Goal: Information Seeking & Learning: Learn about a topic

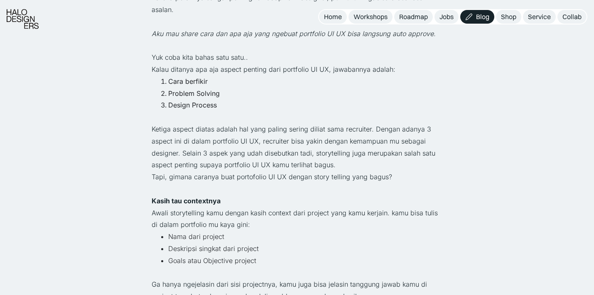
scroll to position [426, 0]
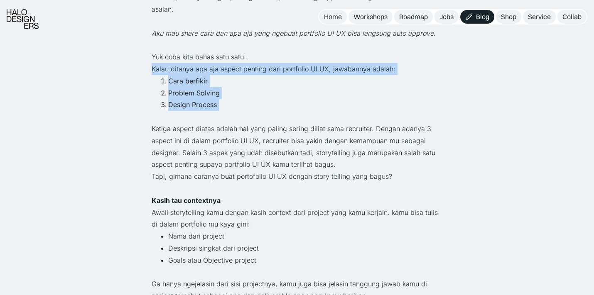
drag, startPoint x: 152, startPoint y: 66, endPoint x: 213, endPoint y: 113, distance: 76.4
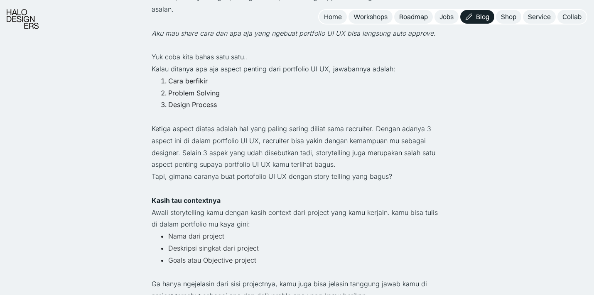
click at [217, 120] on p "‍" at bounding box center [297, 117] width 291 height 12
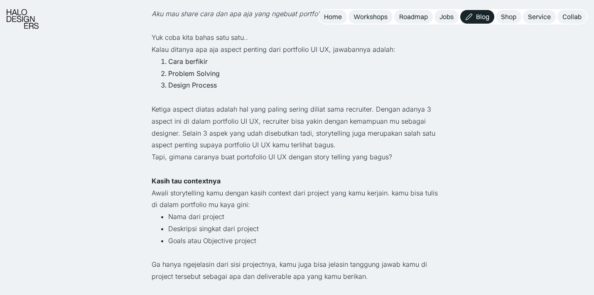
scroll to position [448, 0]
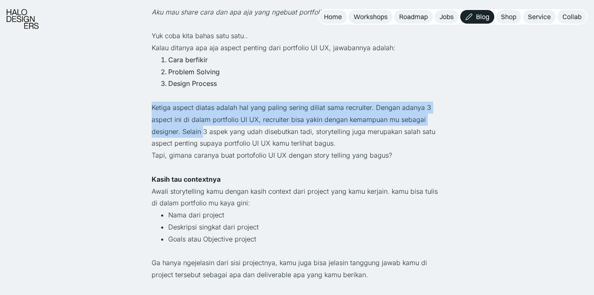
drag, startPoint x: 146, startPoint y: 99, endPoint x: 199, endPoint y: 128, distance: 60.6
click at [200, 132] on p "Ketiga aspect diatas adalah hal yang paling sering diliat sama recruiter. Denga…" at bounding box center [297, 126] width 291 height 48
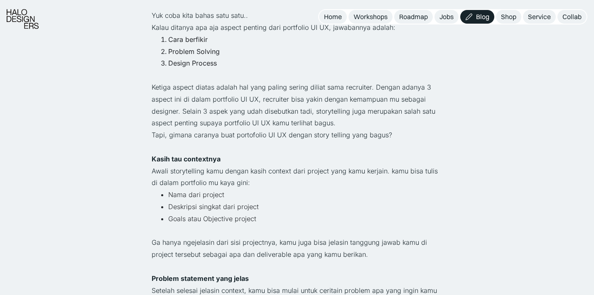
scroll to position [470, 0]
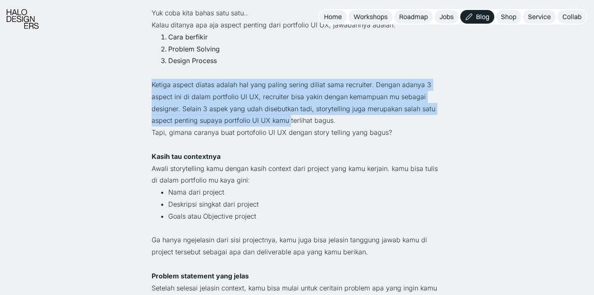
drag, startPoint x: 143, startPoint y: 83, endPoint x: 289, endPoint y: 125, distance: 151.7
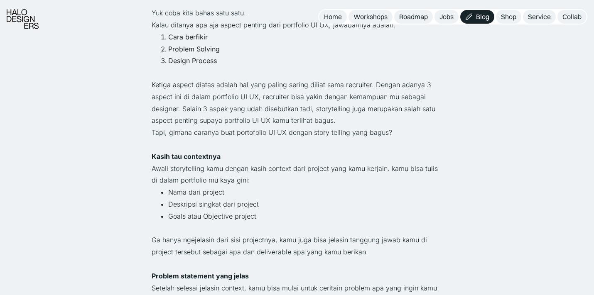
click at [286, 130] on p "Tapi, gimana caranya buat portofolio UI UX dengan story telling yang bagus?" at bounding box center [297, 133] width 291 height 12
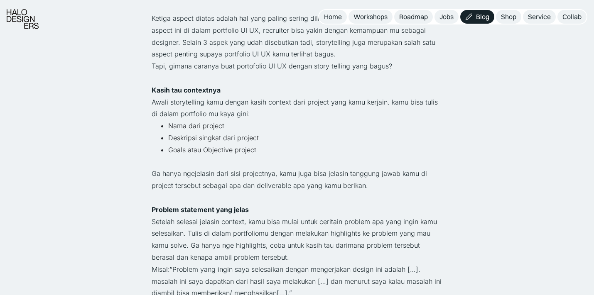
scroll to position [537, 0]
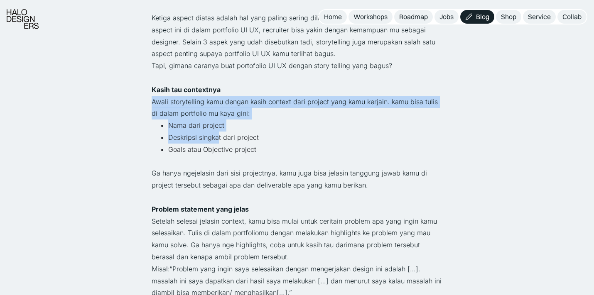
drag, startPoint x: 144, startPoint y: 96, endPoint x: 218, endPoint y: 135, distance: 83.4
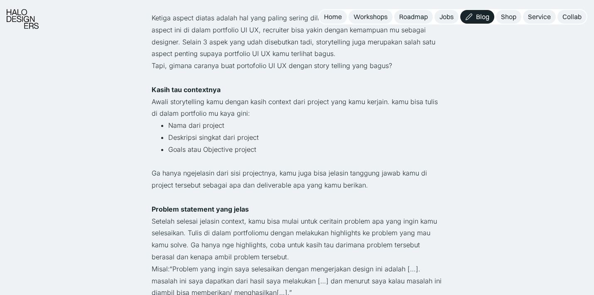
click at [233, 149] on li "Goals atau Objective project" at bounding box center [305, 150] width 274 height 12
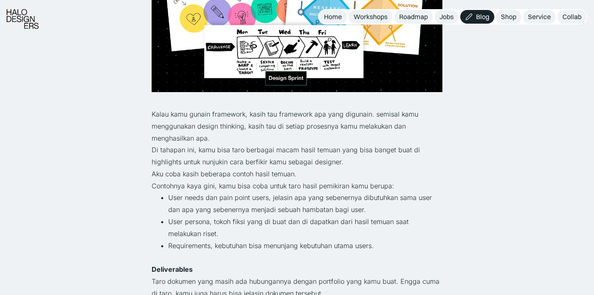
scroll to position [1009, 0]
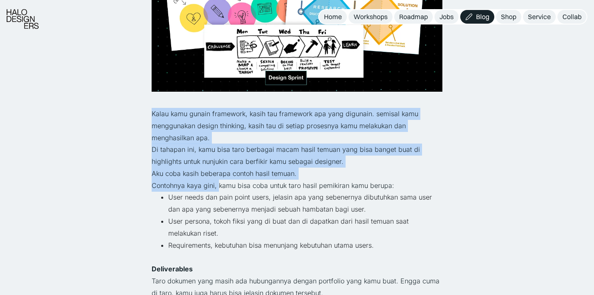
drag, startPoint x: 145, startPoint y: 118, endPoint x: 217, endPoint y: 186, distance: 99.6
click at [217, 186] on div "Kembali Struktur Portfolio UI UX Design Auto Approve Career · 3 menit baca Buat…" at bounding box center [297, 260] width 594 height 2539
click at [217, 186] on p "Contohnya kaya gini, kamu bisa coba untuk taro hasil pemikiran kamu berupa:" at bounding box center [297, 186] width 291 height 12
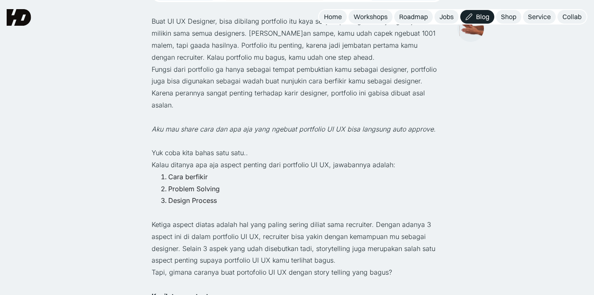
scroll to position [330, 0]
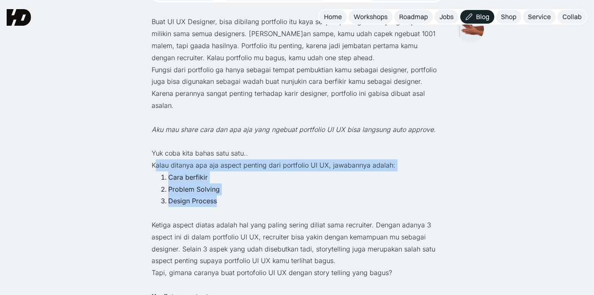
drag, startPoint x: 154, startPoint y: 161, endPoint x: 220, endPoint y: 206, distance: 80.0
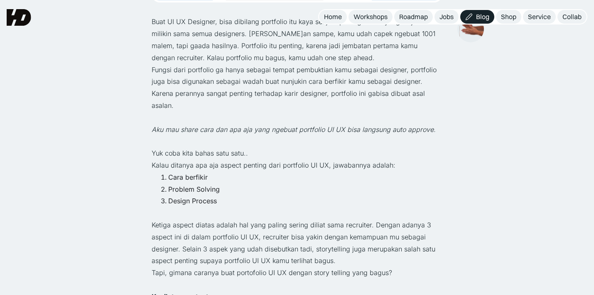
click at [168, 176] on li "Cara berfikir" at bounding box center [305, 177] width 274 height 12
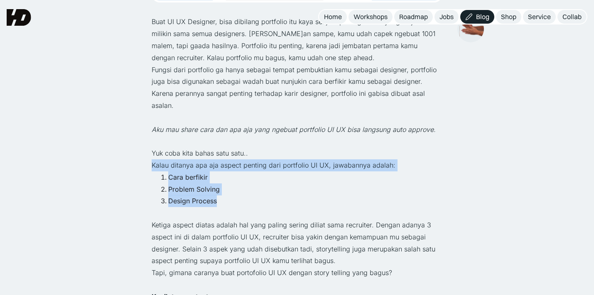
drag, startPoint x: 149, startPoint y: 164, endPoint x: 235, endPoint y: 198, distance: 92.1
copy div "Kalau ditanya apa aja aspect penting dari portfolio UI UX, jawabannya adalah: […"
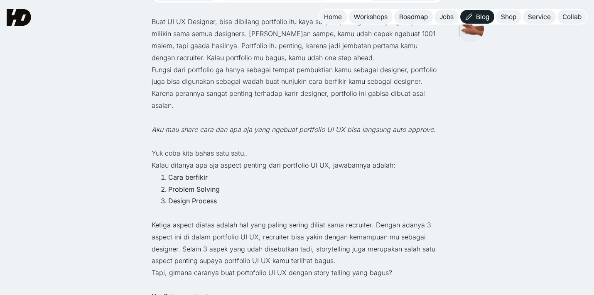
click at [271, 98] on p "Fungsi dari portfolio ga hanya sebagai tempat pembuktian kamu sebagai designer,…" at bounding box center [297, 88] width 291 height 48
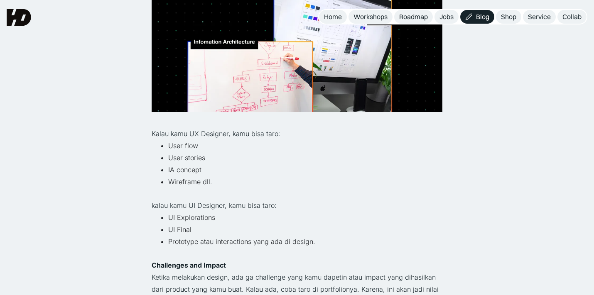
scroll to position [1230, 0]
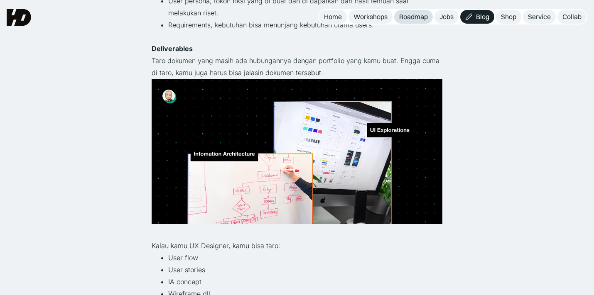
click at [413, 17] on div "Roadmap" at bounding box center [413, 16] width 29 height 9
